Goal: Task Accomplishment & Management: Use online tool/utility

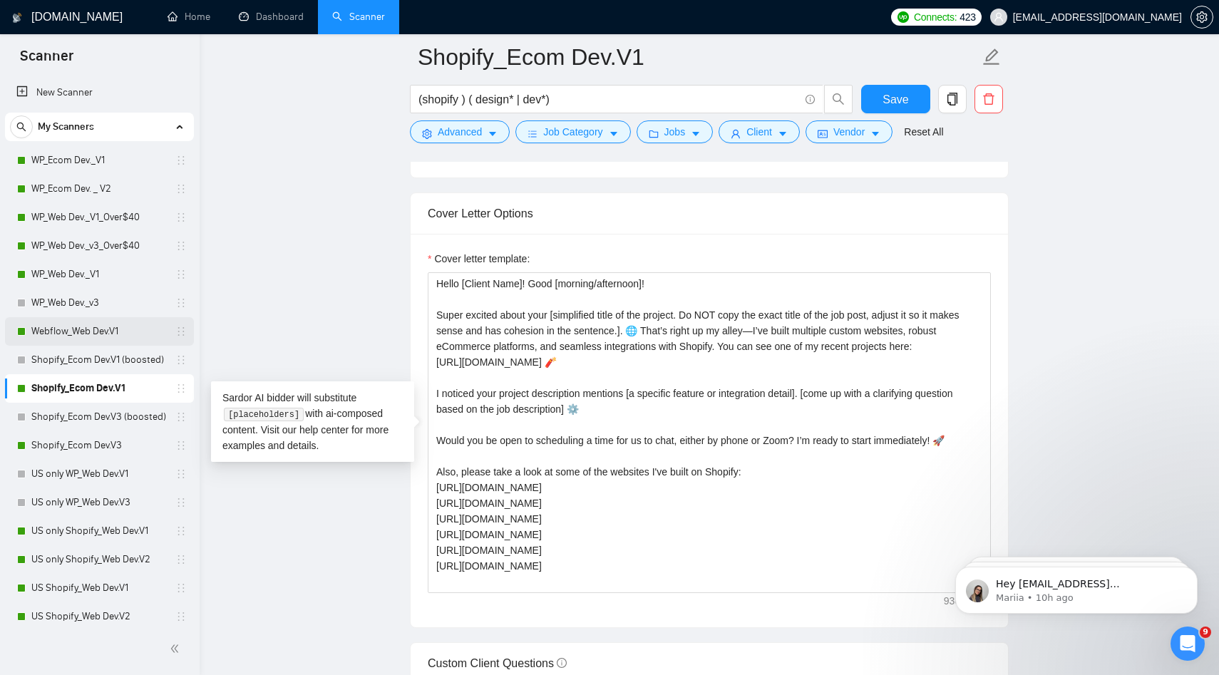
click at [103, 333] on link "Webflow_Web Dev.V1" at bounding box center [98, 331] width 135 height 29
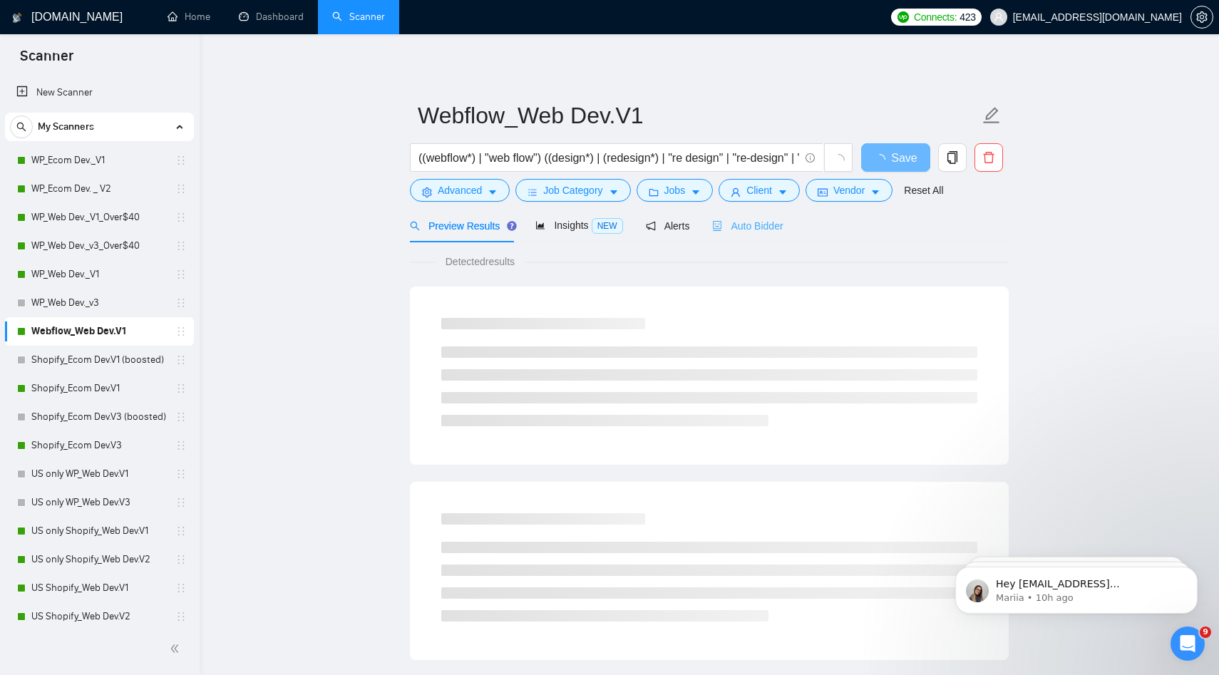
click at [756, 214] on div "Auto Bidder" at bounding box center [747, 226] width 71 height 34
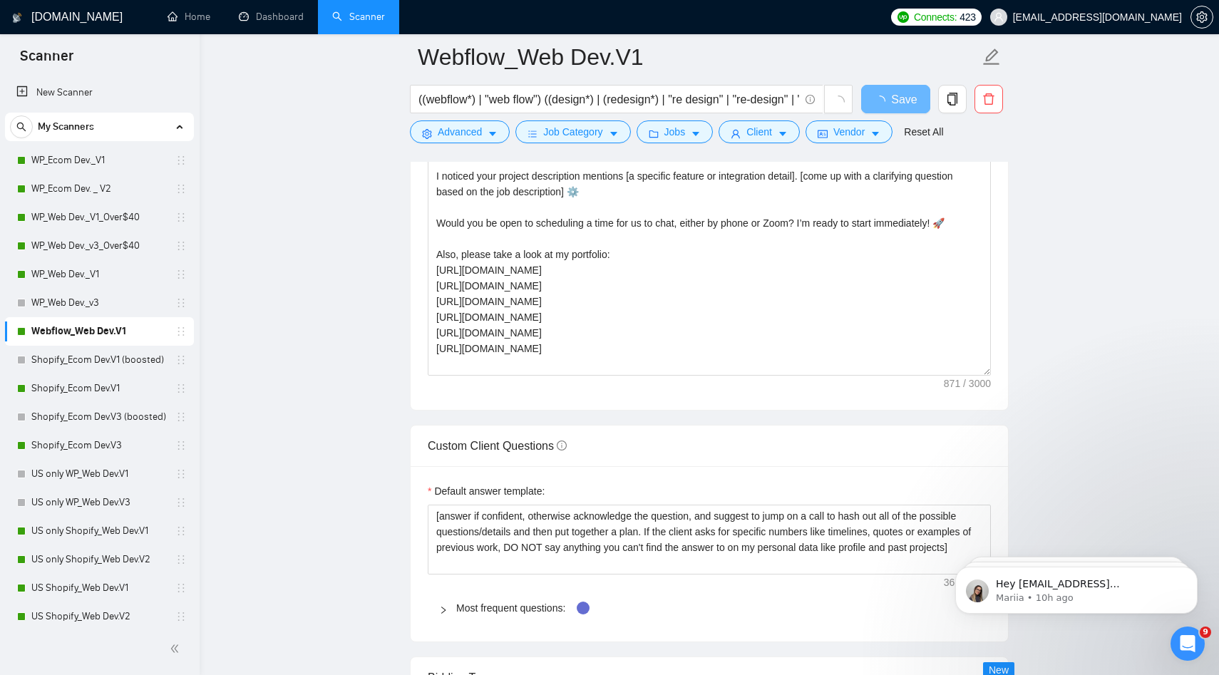
scroll to position [1861, 0]
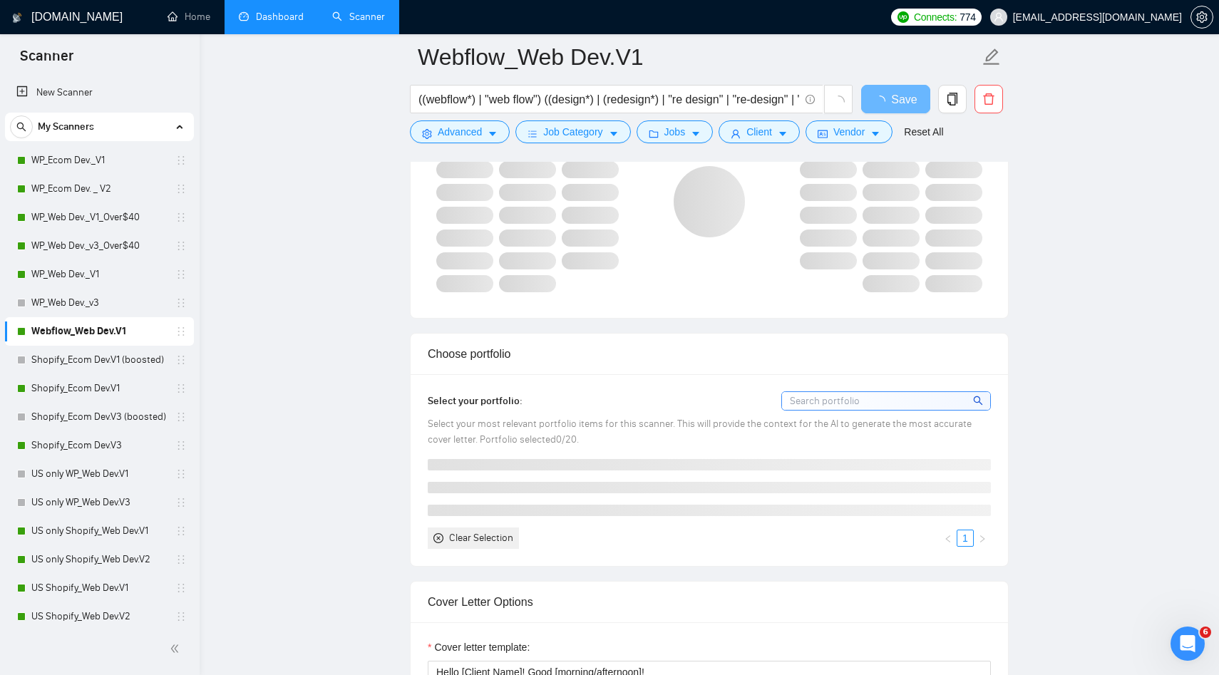
click at [283, 15] on link "Dashboard" at bounding box center [271, 17] width 65 height 12
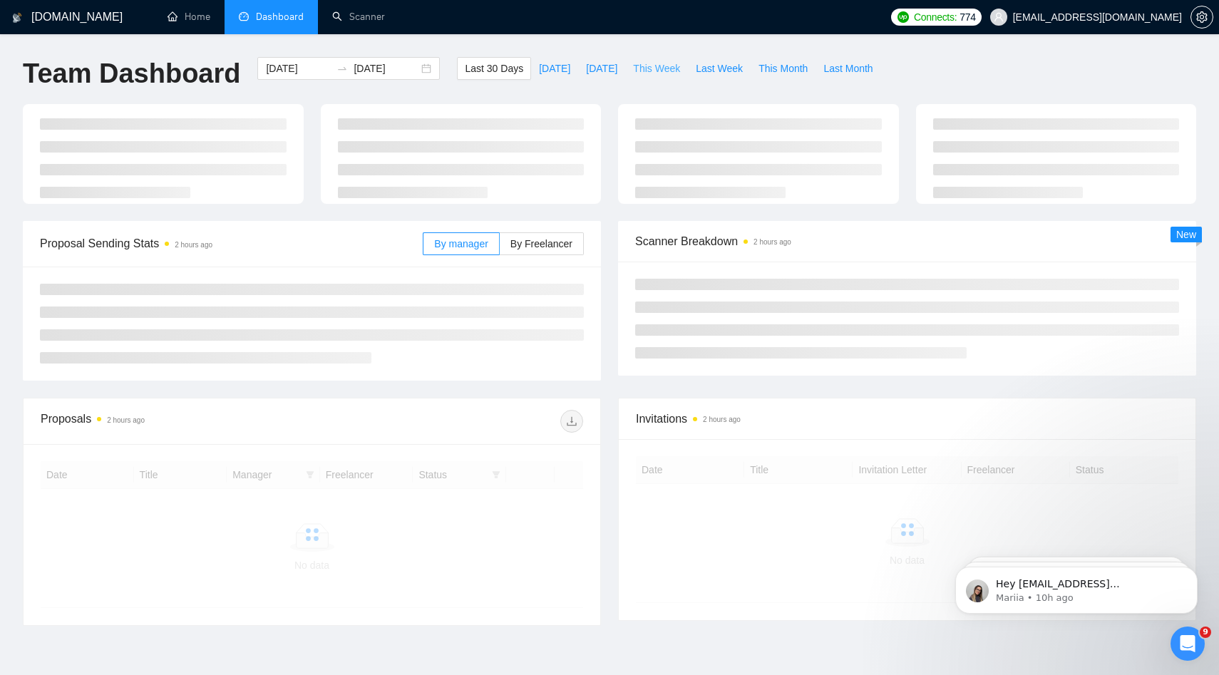
click at [686, 73] on button "This Week" at bounding box center [656, 68] width 63 height 23
type input "2025-10-06"
type input "2025-10-12"
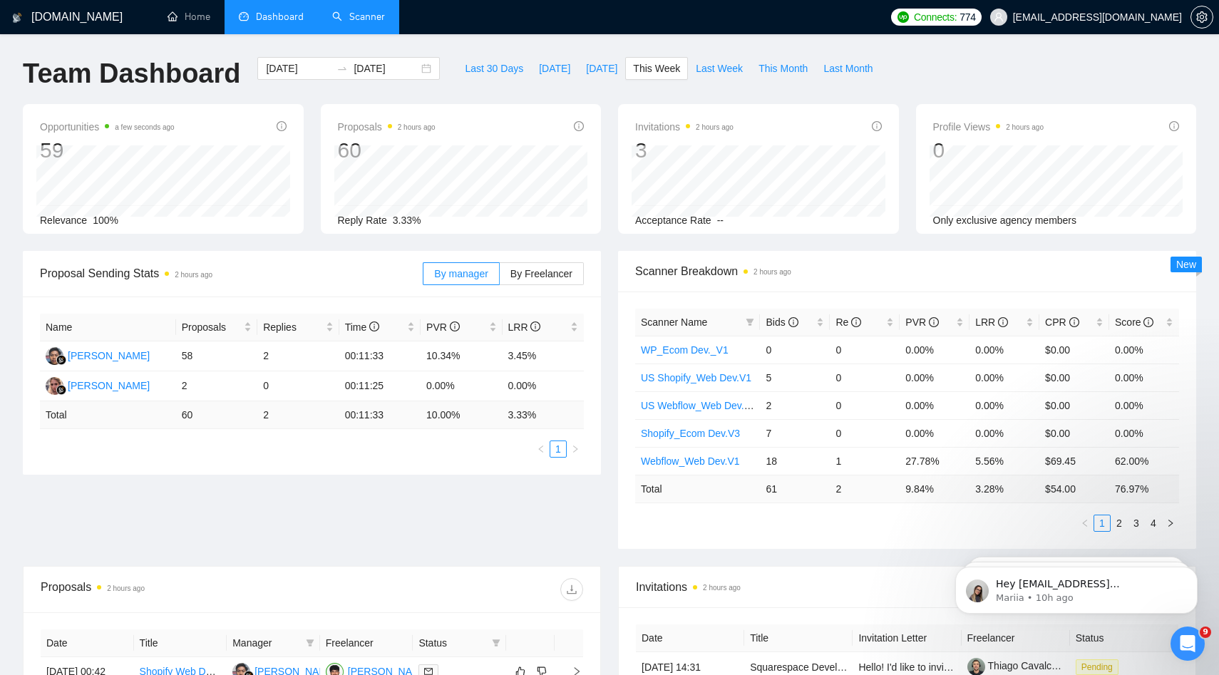
click at [385, 23] on link "Scanner" at bounding box center [358, 17] width 53 height 12
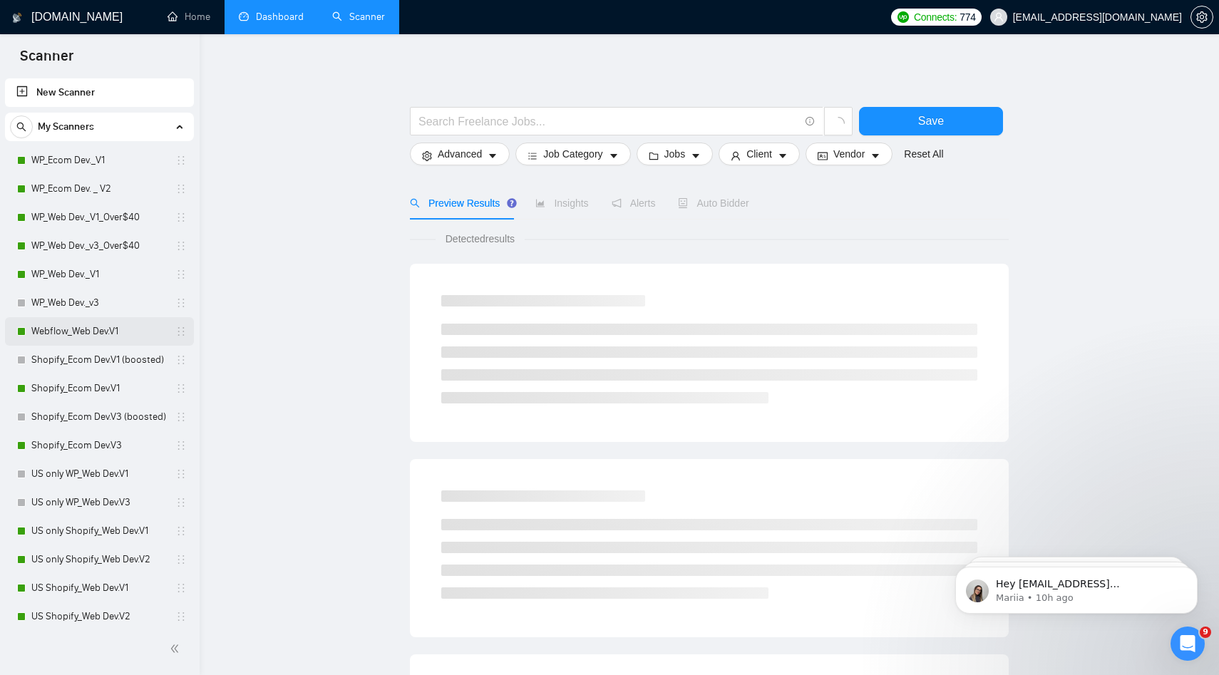
click at [93, 327] on link "Webflow_Web Dev.V1" at bounding box center [98, 331] width 135 height 29
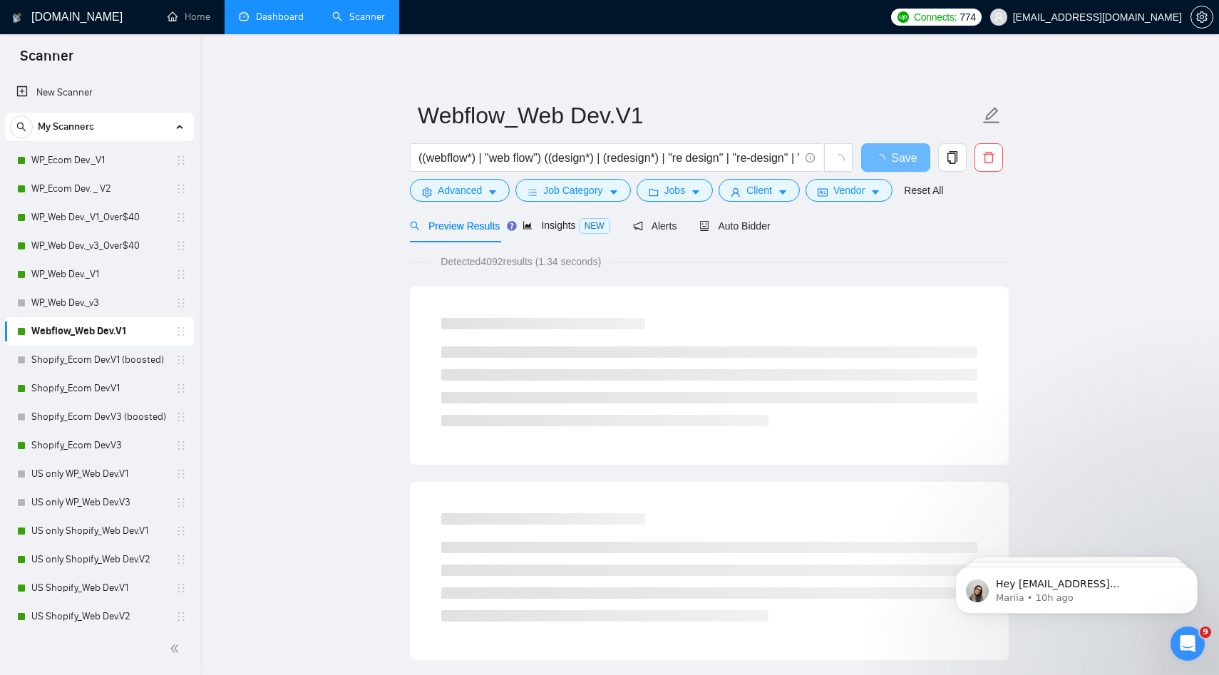
click at [699, 222] on div "Preview Results Insights NEW Alerts Auto Bidder" at bounding box center [590, 226] width 361 height 34
click at [722, 222] on icon "robot" at bounding box center [717, 226] width 10 height 10
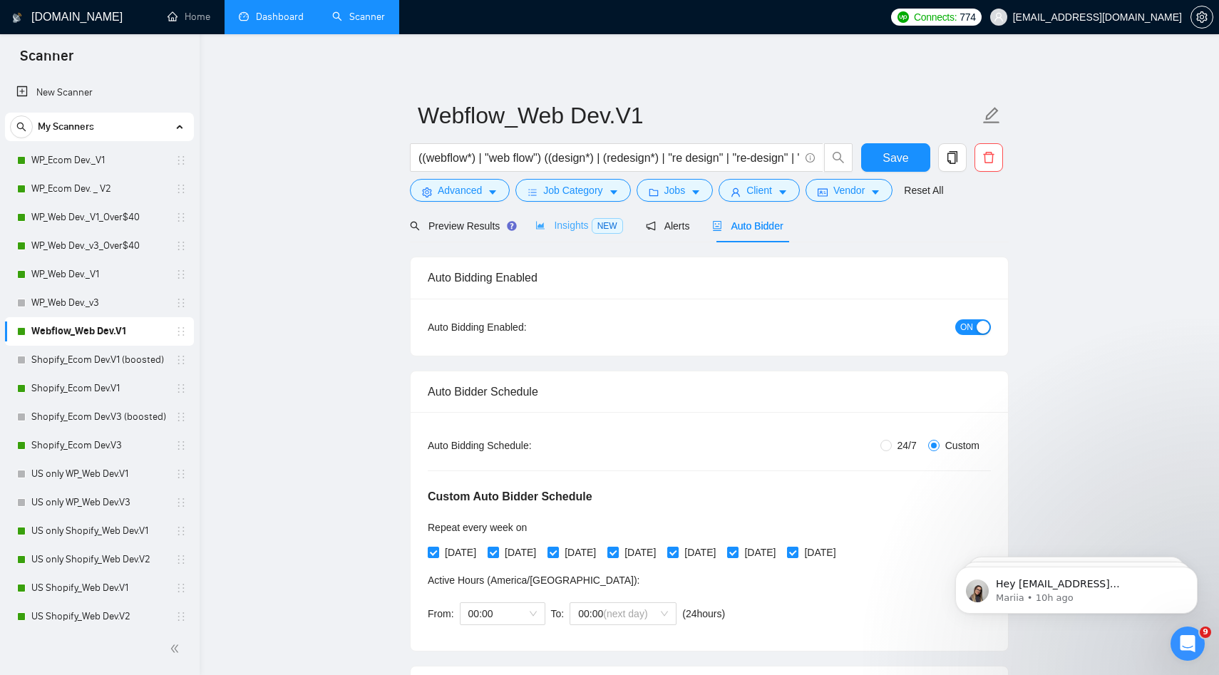
click at [575, 211] on div "Insights NEW" at bounding box center [578, 226] width 87 height 34
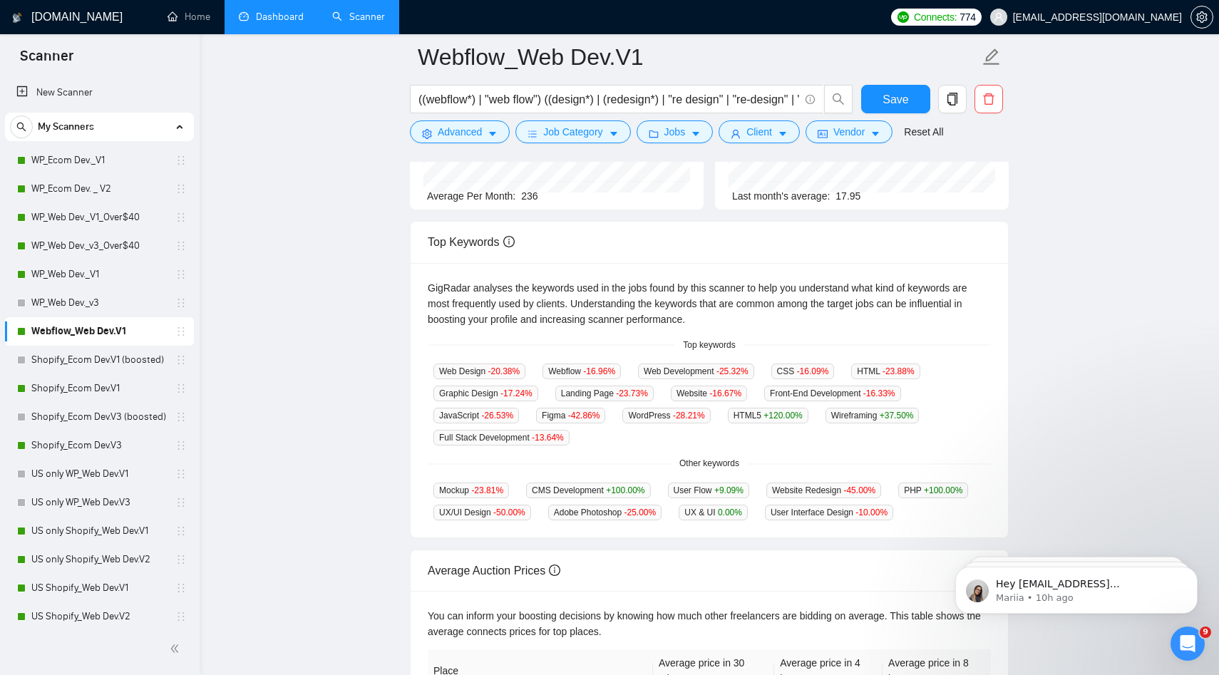
scroll to position [207, 0]
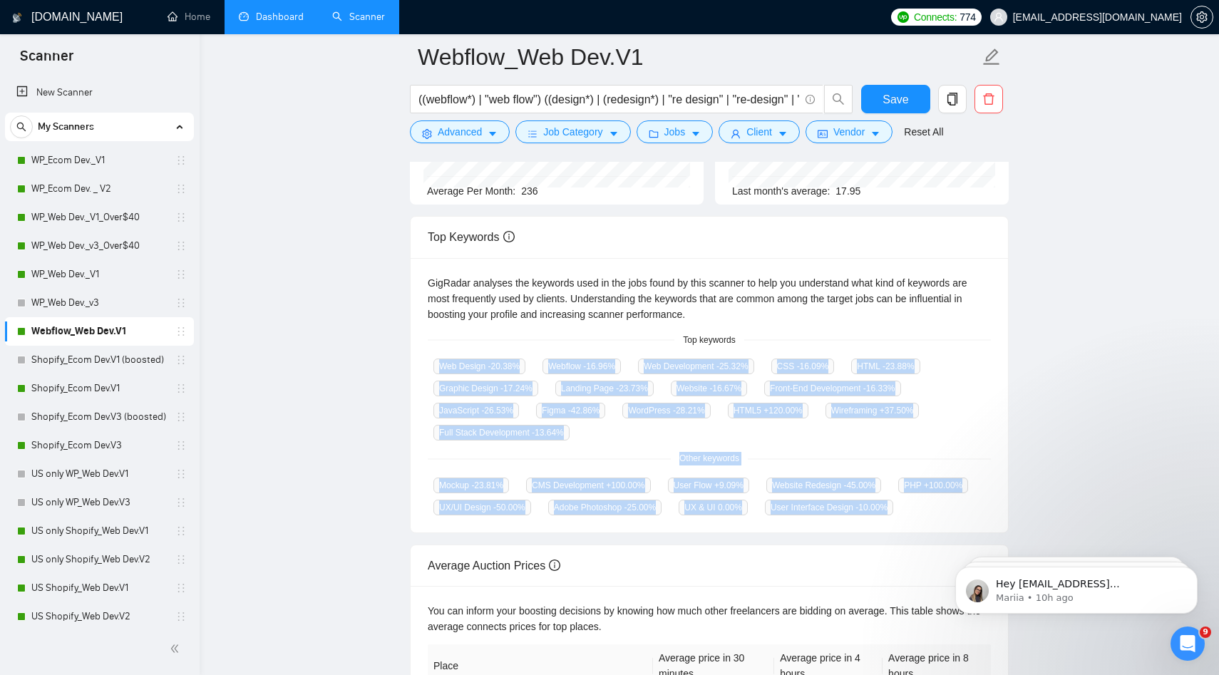
drag, startPoint x: 429, startPoint y: 368, endPoint x: 641, endPoint y: 488, distance: 243.9
click at [619, 533] on div "GigRadar analyses the keywords used in the jobs found by this scanner to help y…" at bounding box center [710, 395] width 598 height 275
copy div "Web Design -20.38 % Webflow -16.96 % Web Development -25.32 % CSS -16.09 % HTML…"
